Goal: Task Accomplishment & Management: Manage account settings

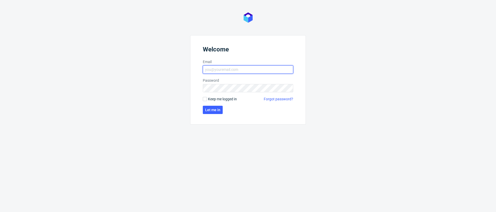
click at [226, 72] on input "Email" at bounding box center [248, 69] width 90 height 8
type input "[PERSON_NAME][EMAIL_ADDRESS][PERSON_NAME][DOMAIN_NAME]"
click at [211, 113] on button "Let me in" at bounding box center [213, 110] width 20 height 8
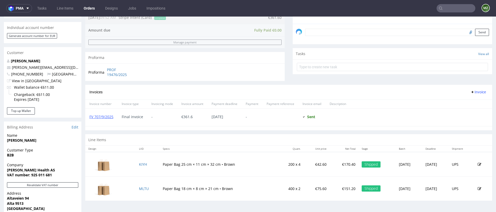
scroll to position [239, 0]
